Goal: Navigation & Orientation: Find specific page/section

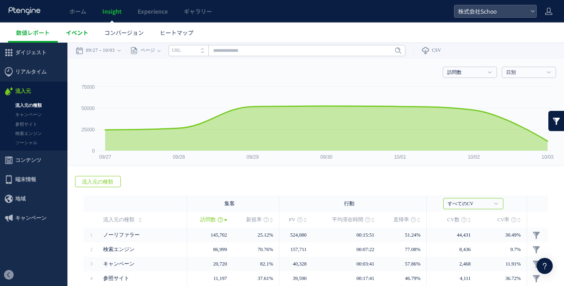
click at [78, 36] on span "イベント" at bounding box center [77, 32] width 22 height 8
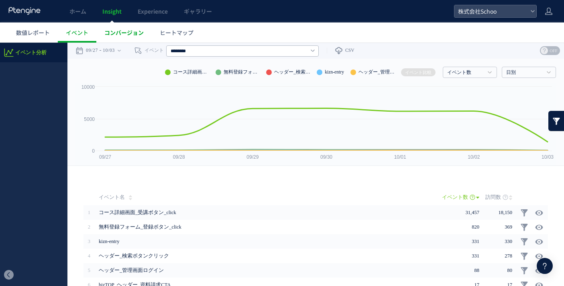
click at [127, 35] on span "コンバージョン" at bounding box center [123, 32] width 39 height 8
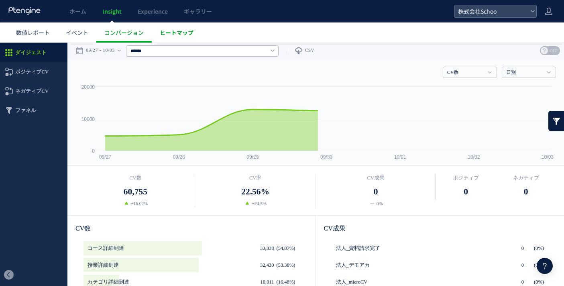
click at [175, 37] on link "ヒートマップ" at bounding box center [177, 32] width 50 height 20
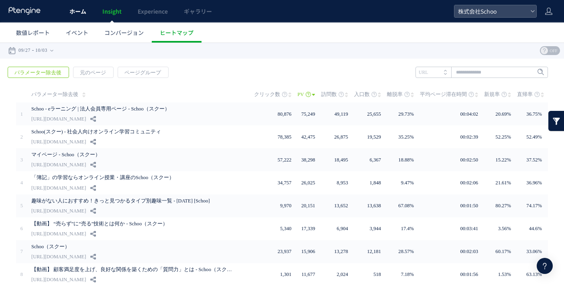
click at [85, 11] on span "ホーム" at bounding box center [77, 11] width 17 height 8
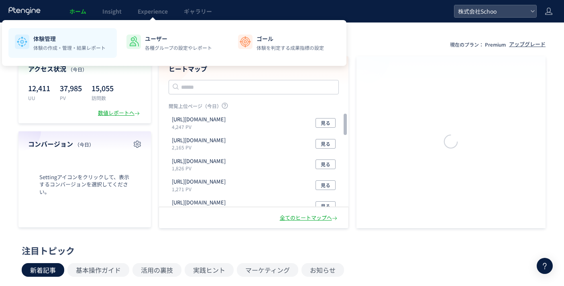
click at [88, 38] on p "体験管理" at bounding box center [69, 39] width 72 height 8
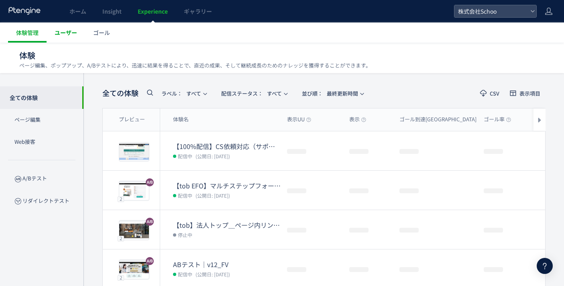
click at [67, 35] on span "ユーザー" at bounding box center [66, 32] width 22 height 8
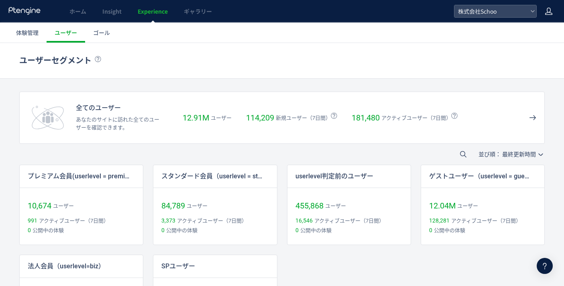
click at [548, 15] on icon at bounding box center [548, 11] width 8 height 8
click at [539, 29] on span "アカウント設定" at bounding box center [527, 32] width 39 height 8
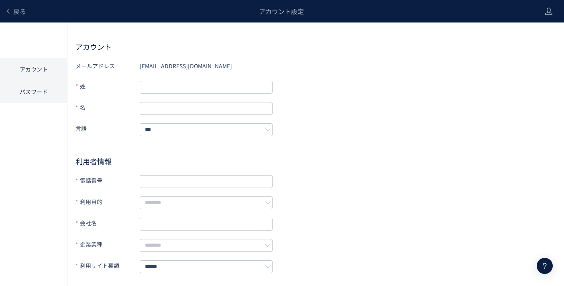
click at [45, 92] on li "パスワード" at bounding box center [33, 91] width 67 height 22
click at [18, 13] on span "戻る" at bounding box center [19, 11] width 13 height 10
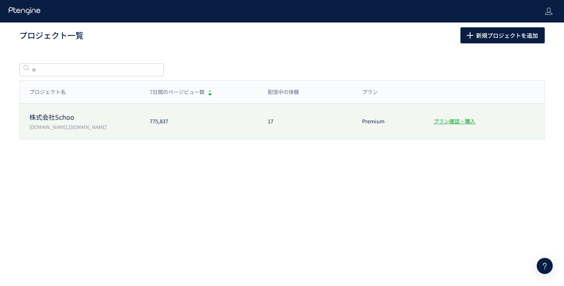
click at [75, 118] on p "株式会社Schoo" at bounding box center [84, 116] width 111 height 9
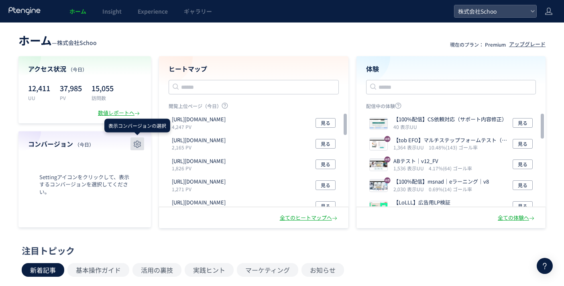
click at [138, 145] on use "button" at bounding box center [137, 143] width 7 height 7
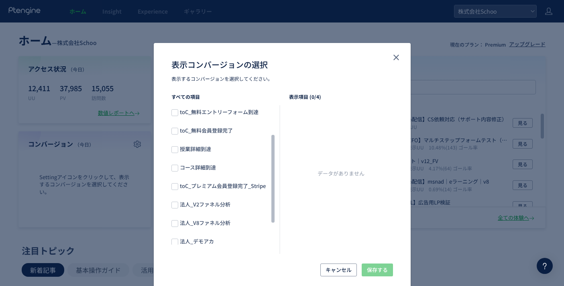
scroll to position [76, 0]
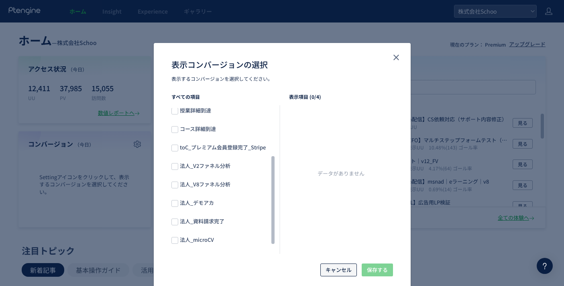
click at [339, 263] on span "キャンセル" at bounding box center [338, 269] width 26 height 13
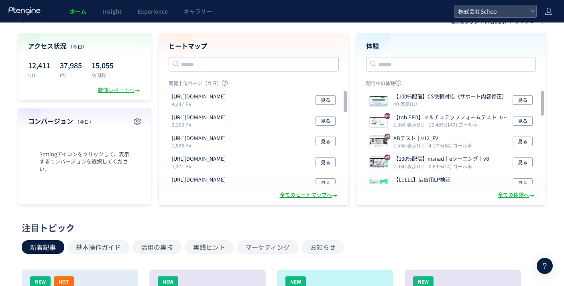
scroll to position [106, 0]
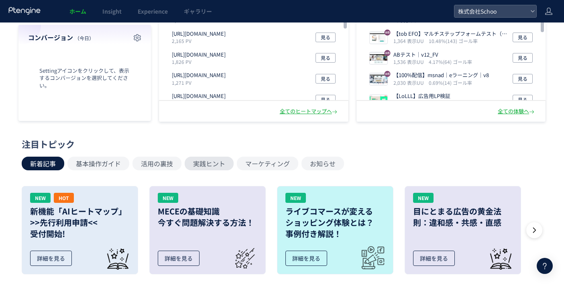
click at [189, 167] on button "実践ヒント" at bounding box center [209, 163] width 49 height 14
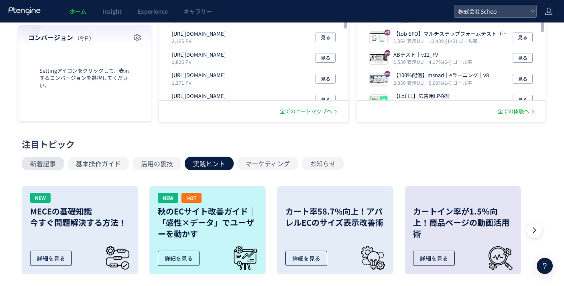
click at [50, 161] on button "新着記事" at bounding box center [43, 163] width 43 height 14
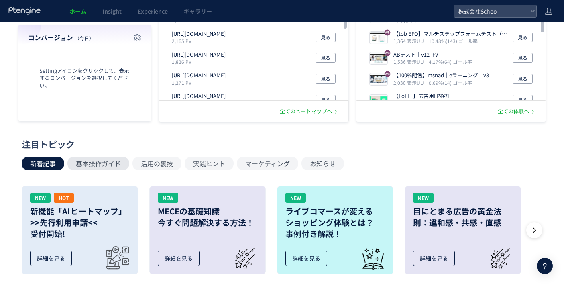
click at [110, 167] on button "基本操作ガイド" at bounding box center [98, 163] width 62 height 14
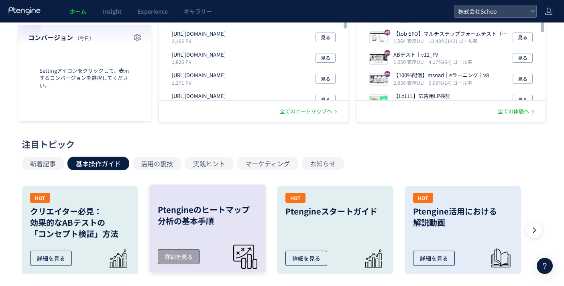
click at [228, 231] on link "Ptengineのヒートマップ 分析の基本手順 詳細を見る" at bounding box center [207, 228] width 116 height 88
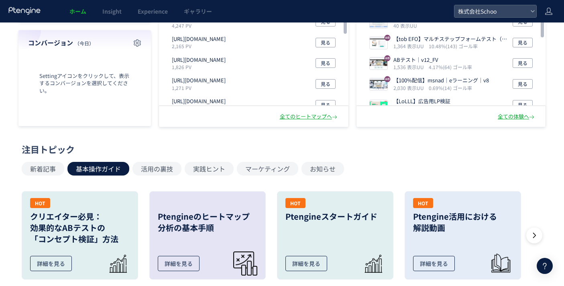
scroll to position [0, 0]
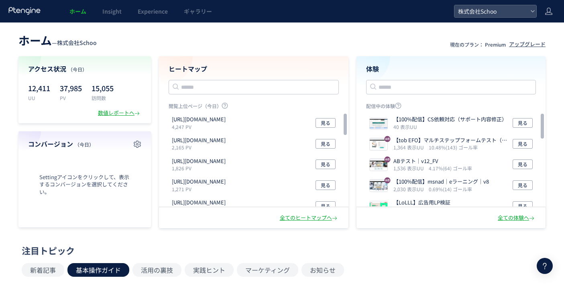
click at [540, 263] on icon at bounding box center [545, 266] width 10 height 10
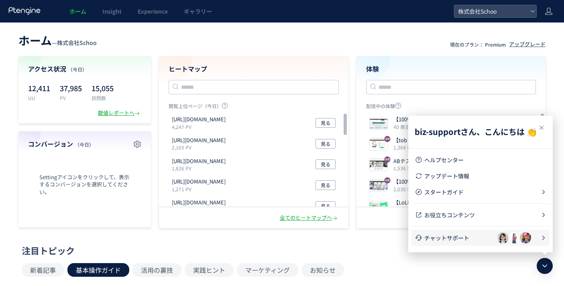
click at [474, 241] on span "チャットサポート" at bounding box center [460, 238] width 73 height 8
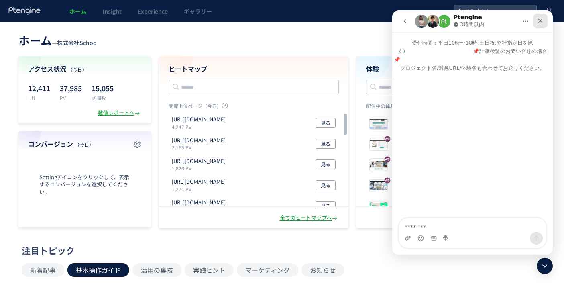
click at [543, 25] on div "クローズ" at bounding box center [540, 21] width 14 height 14
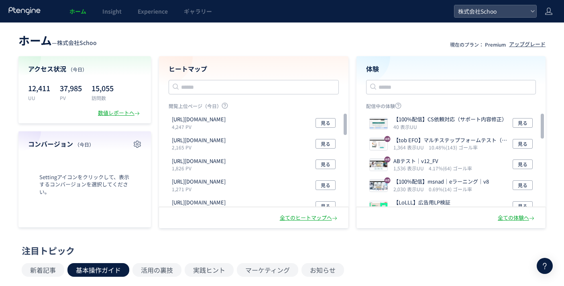
click at [538, 260] on div at bounding box center [544, 266] width 16 height 16
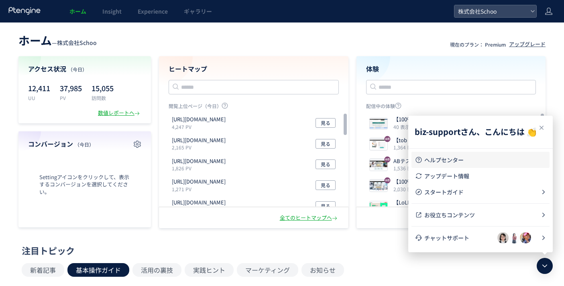
click at [493, 159] on span "ヘルプセンター" at bounding box center [485, 160] width 122 height 8
click at [524, 13] on span "株式会社Schoo" at bounding box center [490, 11] width 71 height 12
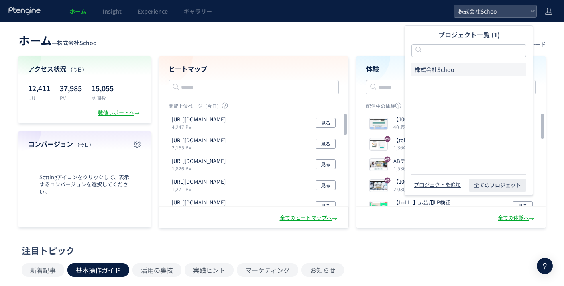
click at [442, 75] on li "株式会社Schoo" at bounding box center [468, 69] width 115 height 13
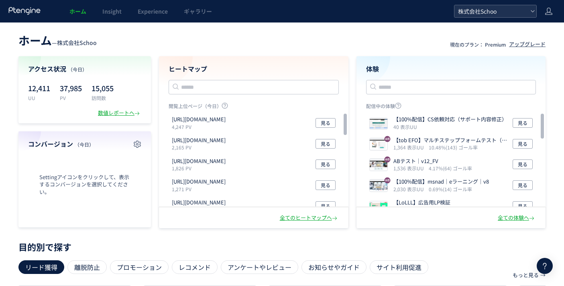
click at [522, 11] on span "株式会社Schoo" at bounding box center [490, 11] width 71 height 12
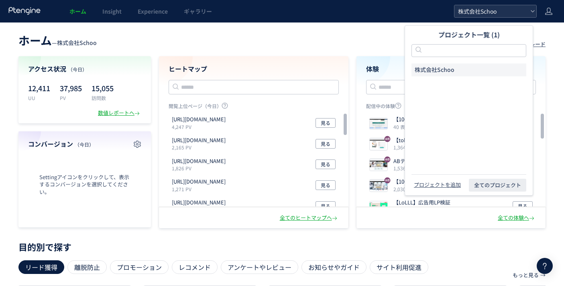
click at [522, 11] on span "株式会社Schoo" at bounding box center [490, 11] width 71 height 12
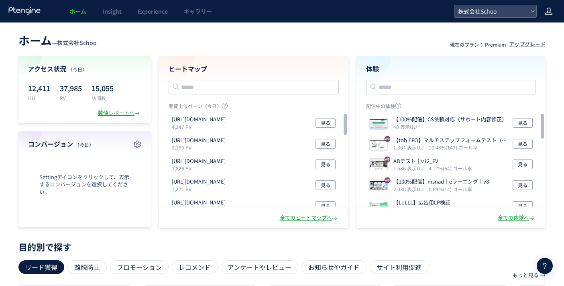
click at [548, 13] on icon at bounding box center [548, 11] width 8 height 8
click at [534, 33] on span "アカウント設定" at bounding box center [527, 32] width 39 height 8
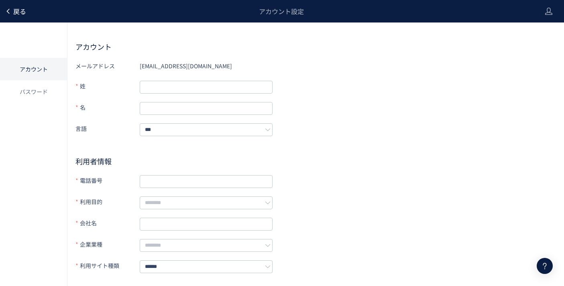
click at [22, 9] on span "戻る" at bounding box center [19, 11] width 13 height 10
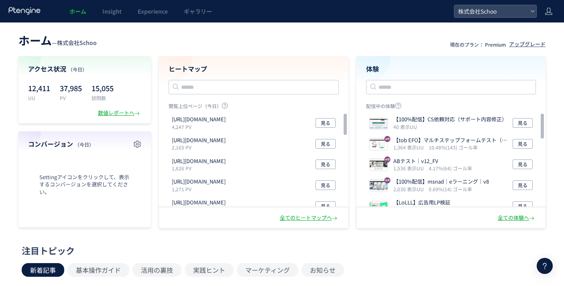
click at [112, 20] on link "Insight" at bounding box center [111, 11] width 35 height 22
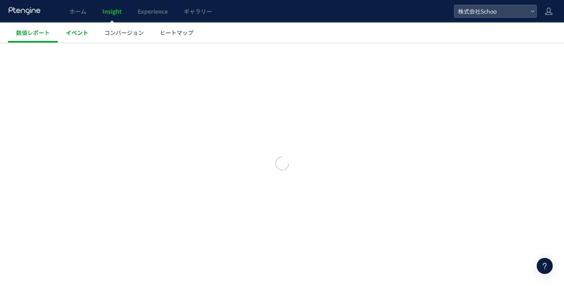
click at [92, 30] on link "イベント" at bounding box center [77, 32] width 39 height 20
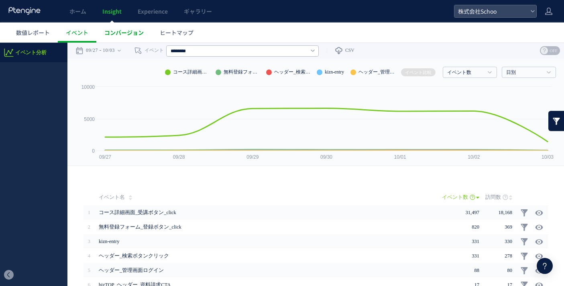
click at [106, 33] on span "コンバージョン" at bounding box center [123, 32] width 39 height 8
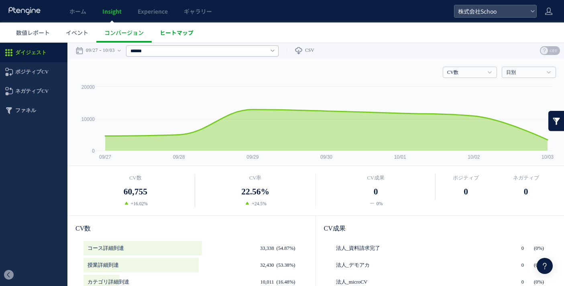
click at [164, 34] on span "ヒートマップ" at bounding box center [177, 32] width 34 height 8
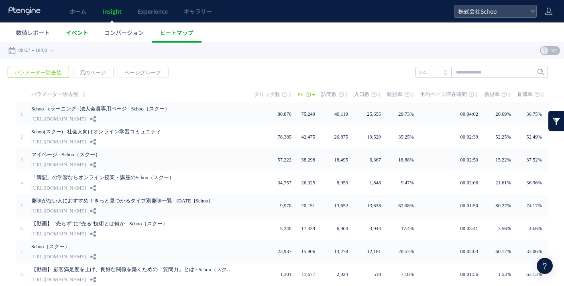
click at [92, 34] on link "イベント" at bounding box center [77, 32] width 39 height 20
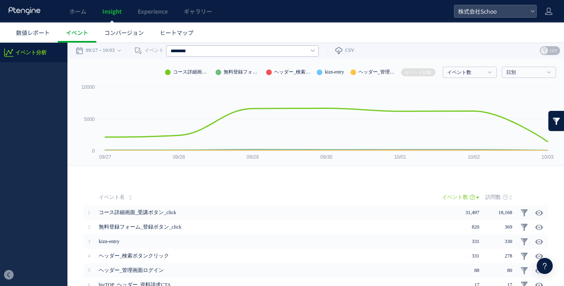
click at [547, 50] on use at bounding box center [543, 50] width 7 height 7
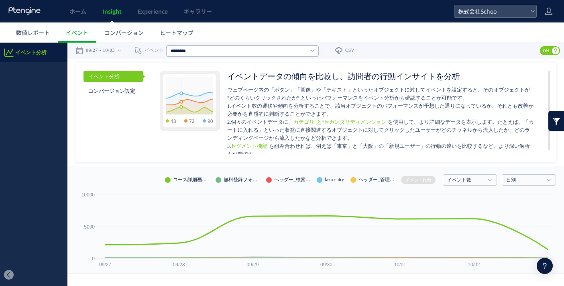
click at [547, 50] on span "ON" at bounding box center [546, 50] width 12 height 9
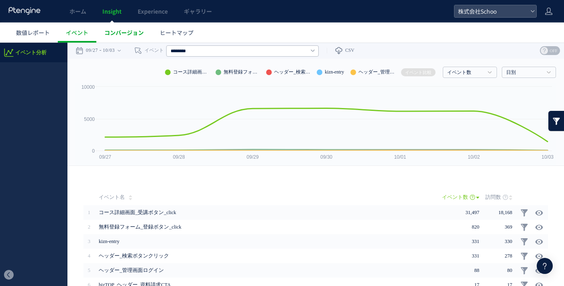
click at [118, 37] on link "コンバージョン" at bounding box center [123, 32] width 55 height 20
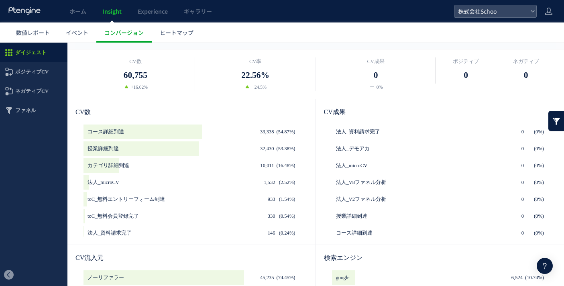
scroll to position [128, 0]
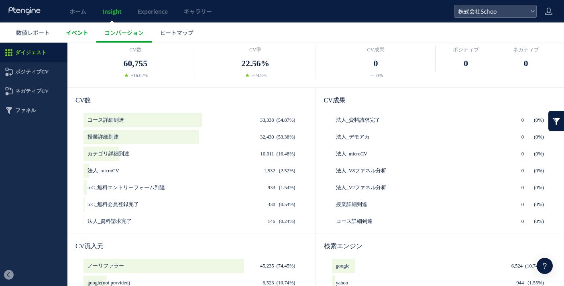
click at [89, 42] on link "イベント" at bounding box center [77, 32] width 39 height 20
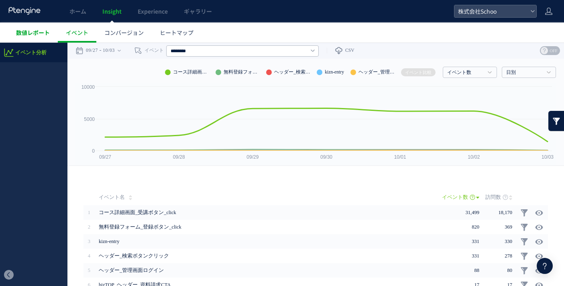
click at [46, 28] on span "数値レポート" at bounding box center [33, 32] width 34 height 8
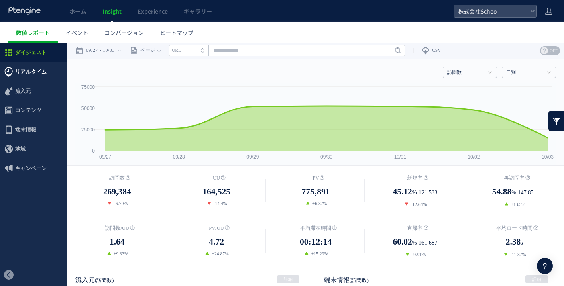
click at [34, 67] on span "リアルタイム" at bounding box center [30, 71] width 31 height 19
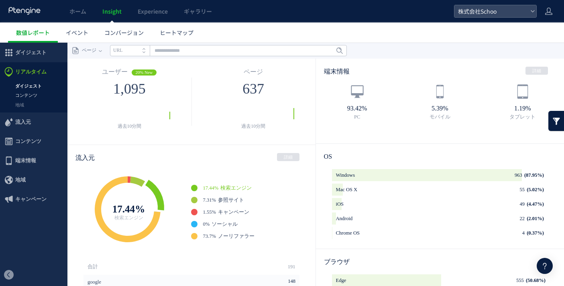
click at [36, 95] on link "コンテンツ" at bounding box center [33, 95] width 67 height 9
click at [35, 104] on link "地域" at bounding box center [33, 104] width 67 height 9
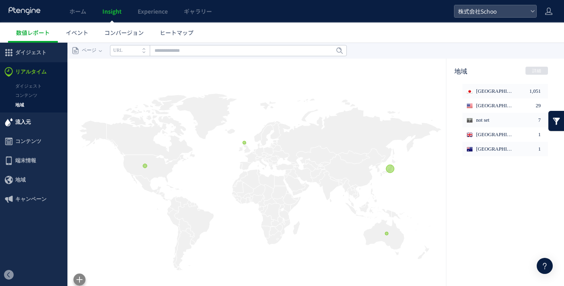
click at [34, 121] on span "流入元" at bounding box center [33, 121] width 67 height 19
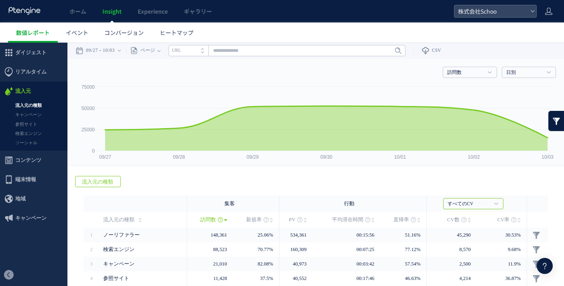
click at [40, 160] on span "コンテンツ" at bounding box center [28, 159] width 26 height 19
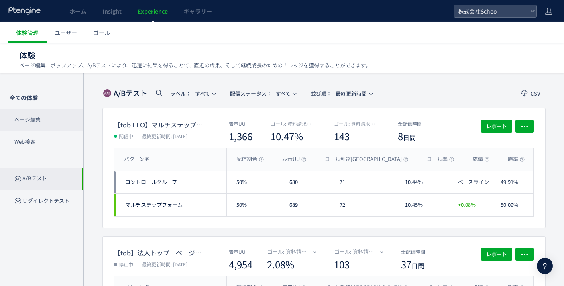
click at [57, 121] on p "ページ編集" at bounding box center [41, 120] width 83 height 22
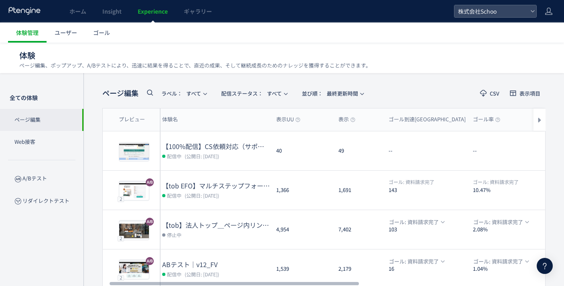
click at [19, 13] on icon at bounding box center [24, 11] width 33 height 8
